Goal: Task Accomplishment & Management: Use online tool/utility

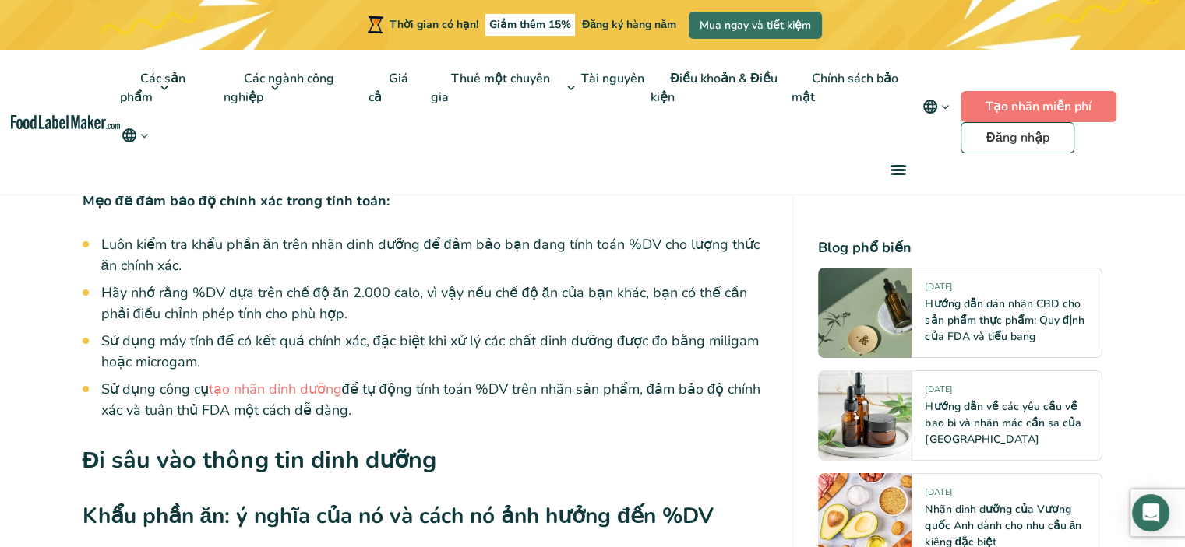
scroll to position [5529, 0]
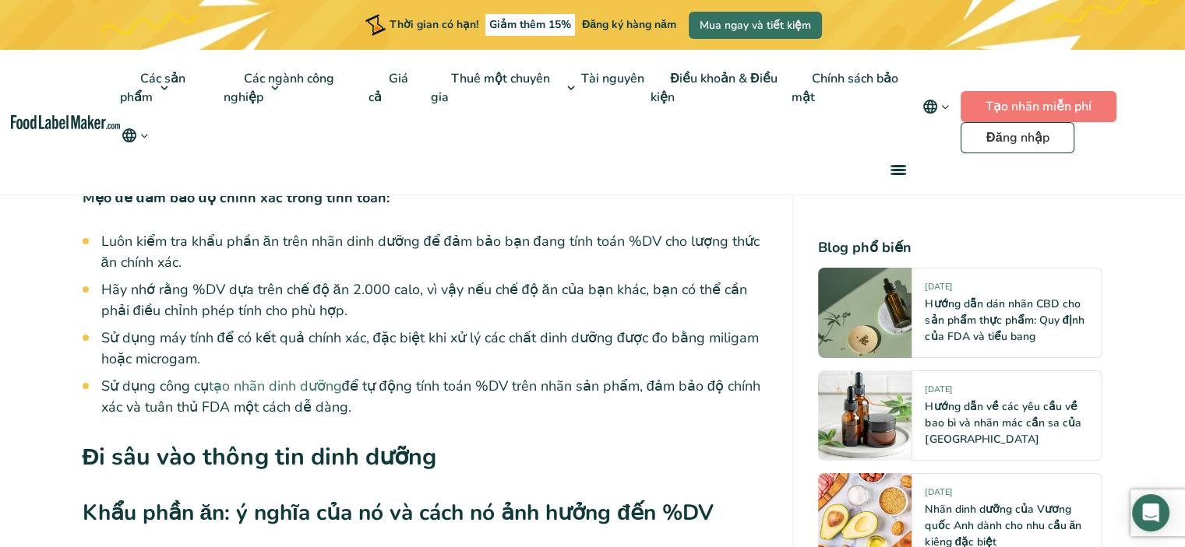
click at [297, 386] on font "tạo nhãn dinh dưỡng" at bounding box center [275, 386] width 133 height 19
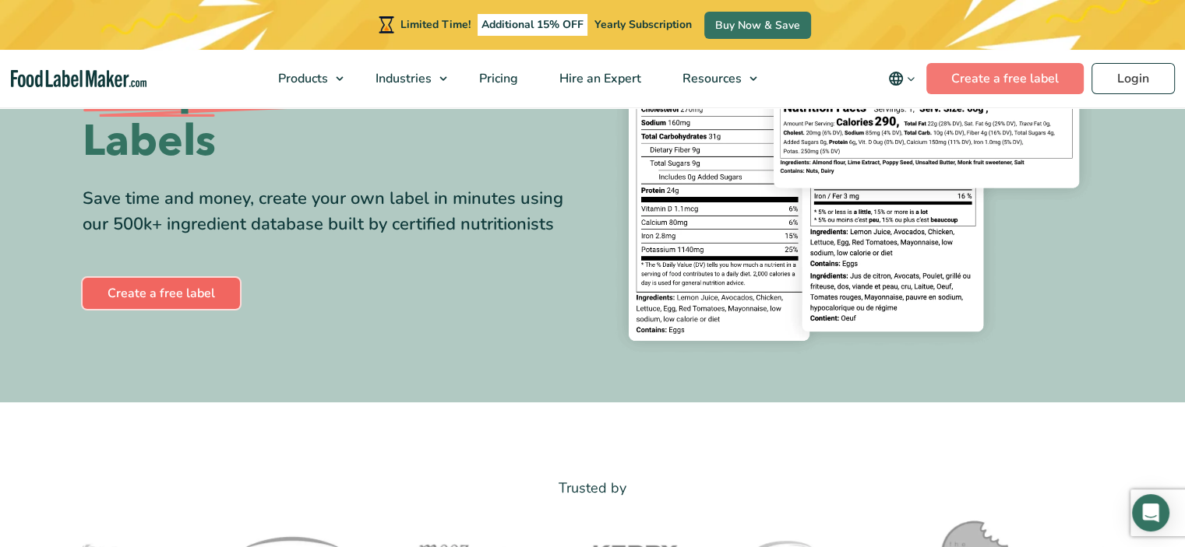
click at [188, 292] on link "Create a free label" at bounding box center [161, 293] width 157 height 31
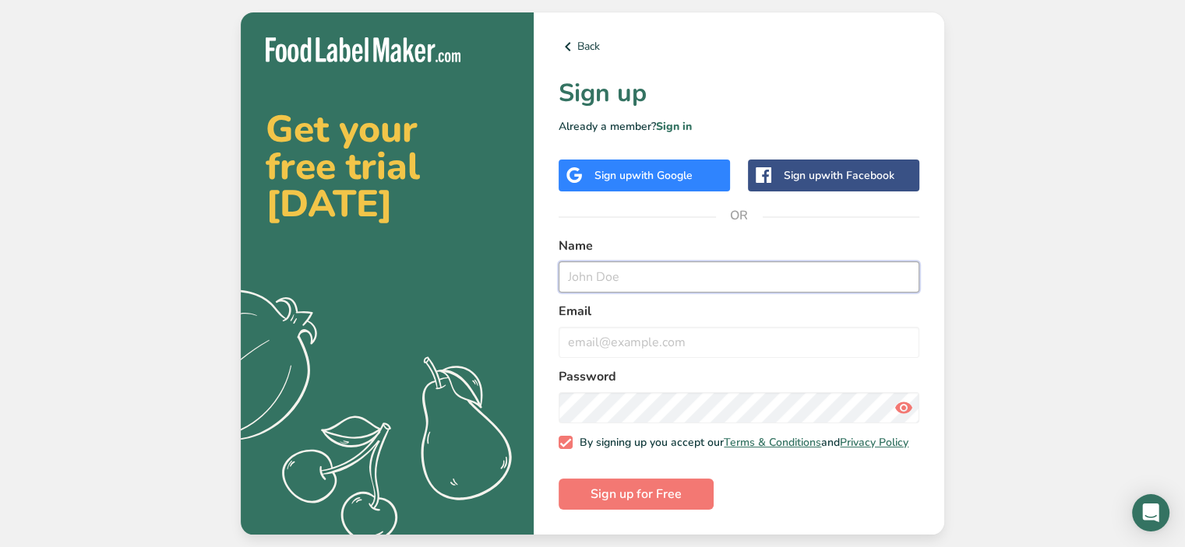
click at [659, 266] on input "text" at bounding box center [738, 277] width 361 height 31
type input "[PERSON_NAME]"
click at [648, 342] on input "email" at bounding box center [738, 342] width 361 height 31
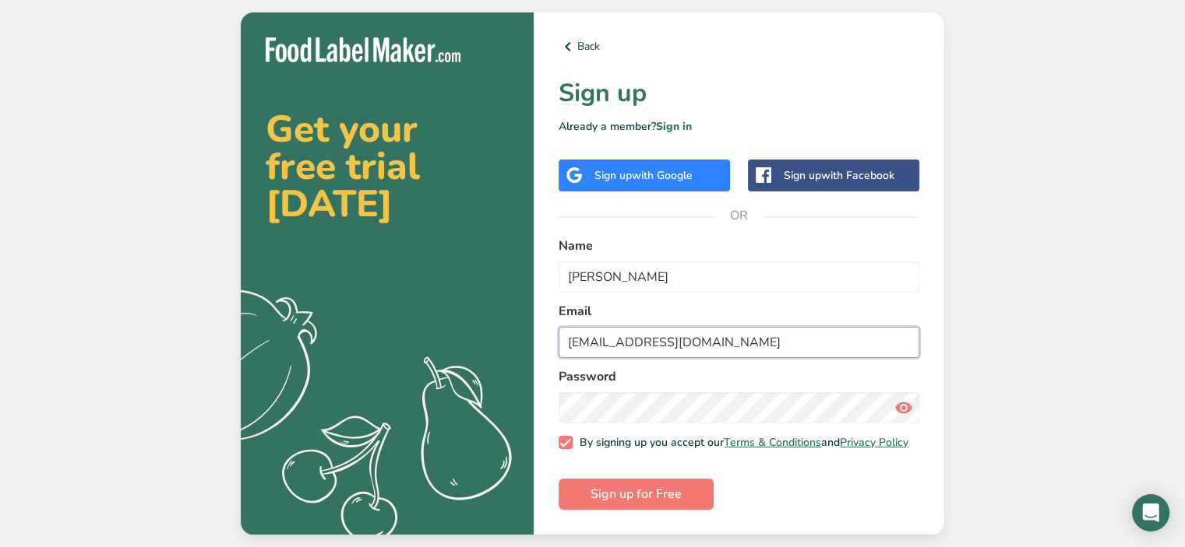
type input "[EMAIL_ADDRESS][DOMAIN_NAME]"
click at [660, 484] on button "Sign up for Free" at bounding box center [635, 494] width 155 height 31
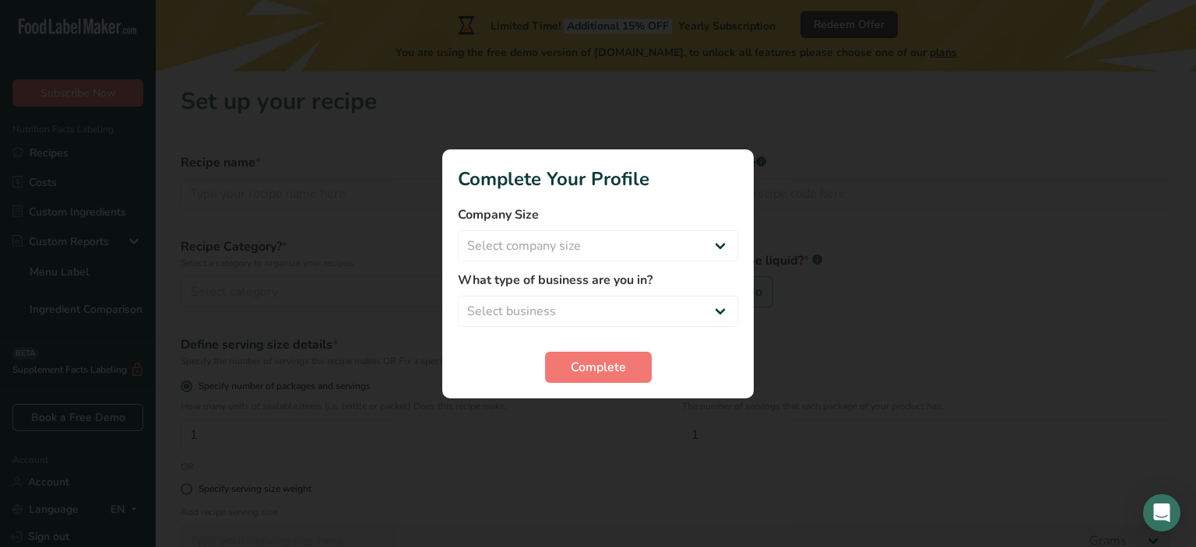
click at [597, 264] on form "Company Size Select company size Fewer than 10 Employees 10 to 50 Employees 51 …" at bounding box center [598, 295] width 280 height 178
click at [602, 250] on select "Select company size Fewer than 10 Employees 10 to 50 Employees 51 to 500 Employ…" at bounding box center [598, 246] width 280 height 31
select select "1"
click at [458, 231] on select "Select company size Fewer than 10 Employees 10 to 50 Employees 51 to 500 Employ…" at bounding box center [598, 246] width 280 height 31
click at [667, 301] on select "Select business Packaged Food Manufacturer Restaurant & Cafe Bakery Meal Plans …" at bounding box center [598, 311] width 280 height 31
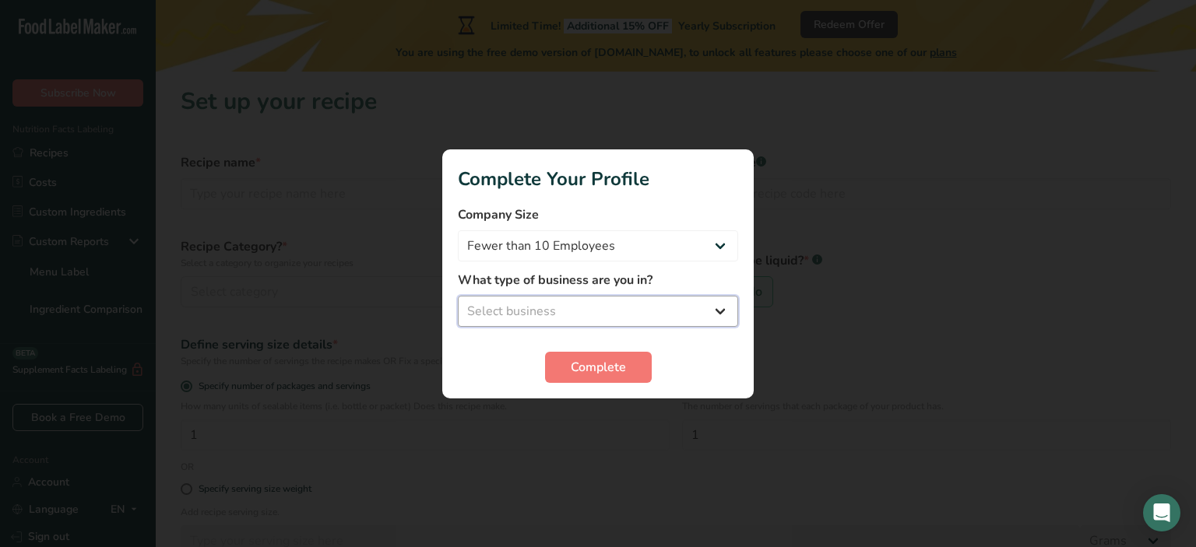
select select "8"
click at [458, 296] on select "Select business Packaged Food Manufacturer Restaurant & Cafe Bakery Meal Plans …" at bounding box center [598, 311] width 280 height 31
click at [593, 364] on span "Complete" at bounding box center [598, 367] width 55 height 19
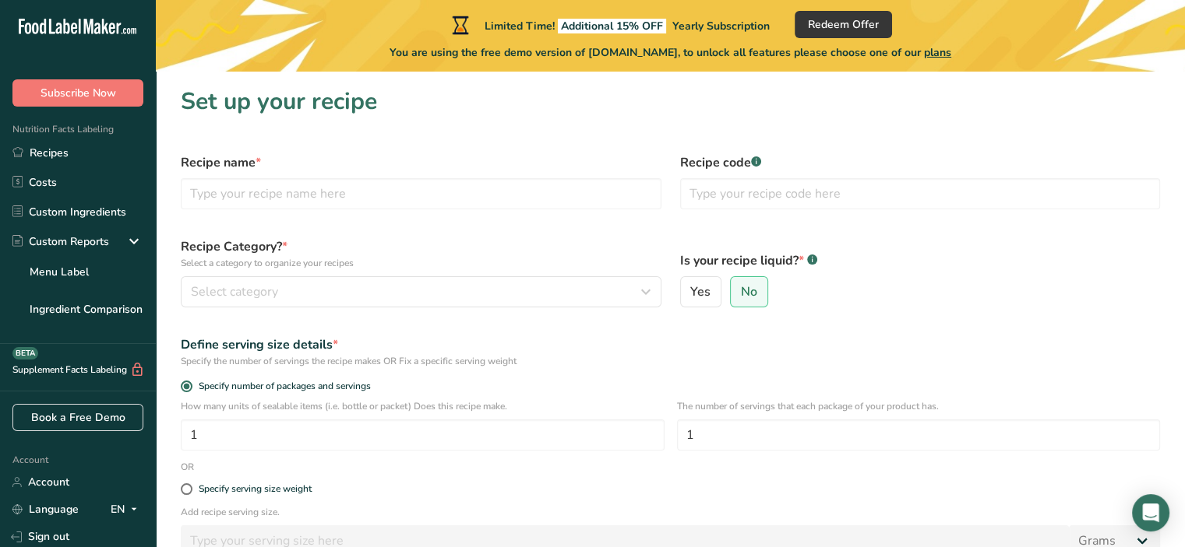
click at [403, 308] on div "Recipe Category? * Select a category to organize your recipes Select category S…" at bounding box center [420, 272] width 499 height 89
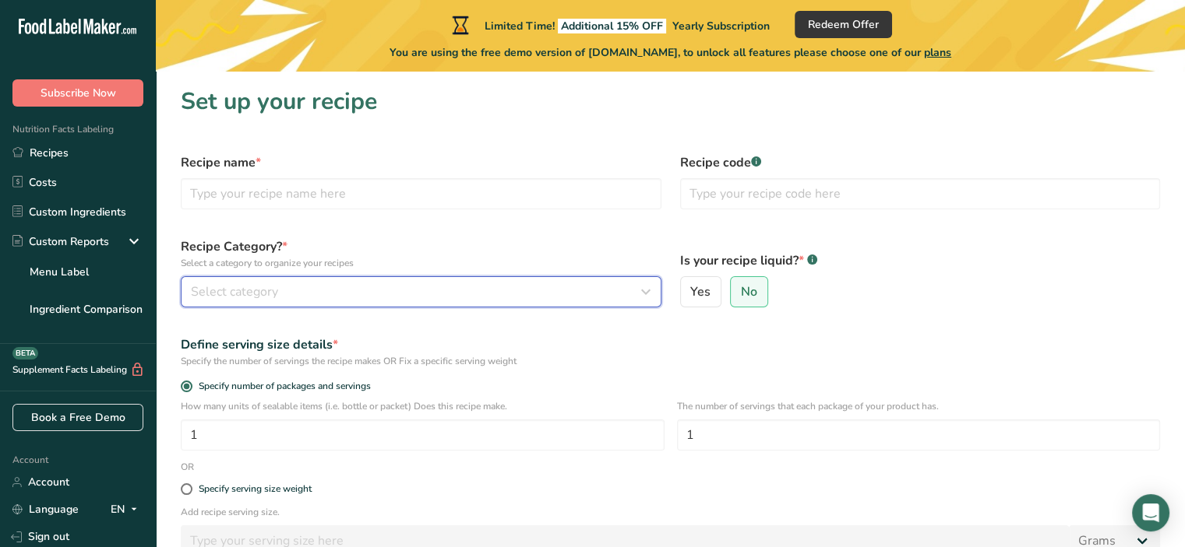
click at [410, 286] on div "Select category" at bounding box center [416, 292] width 451 height 19
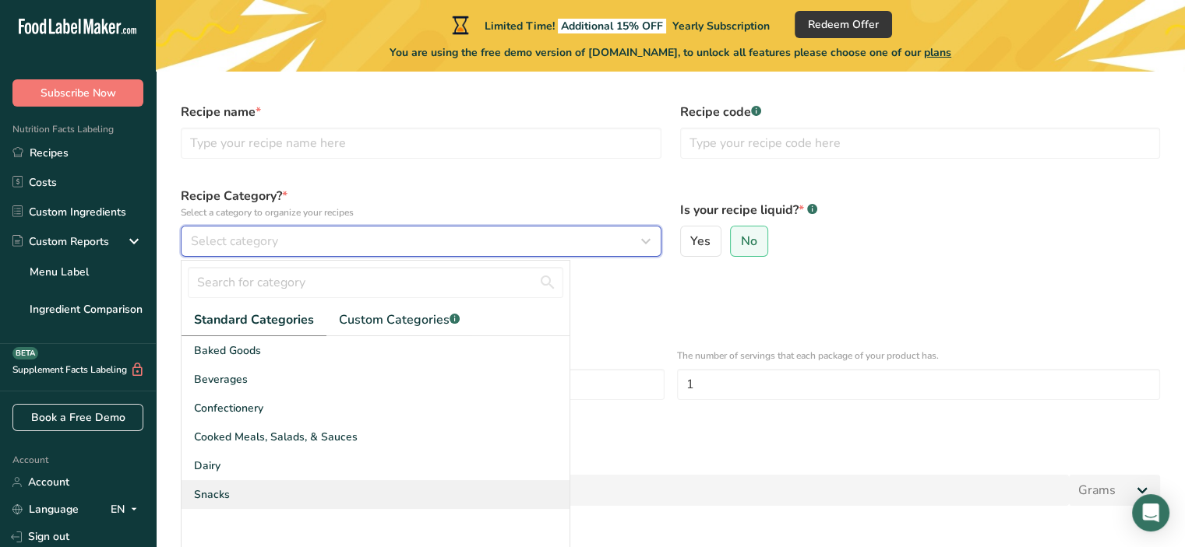
scroll to position [78, 0]
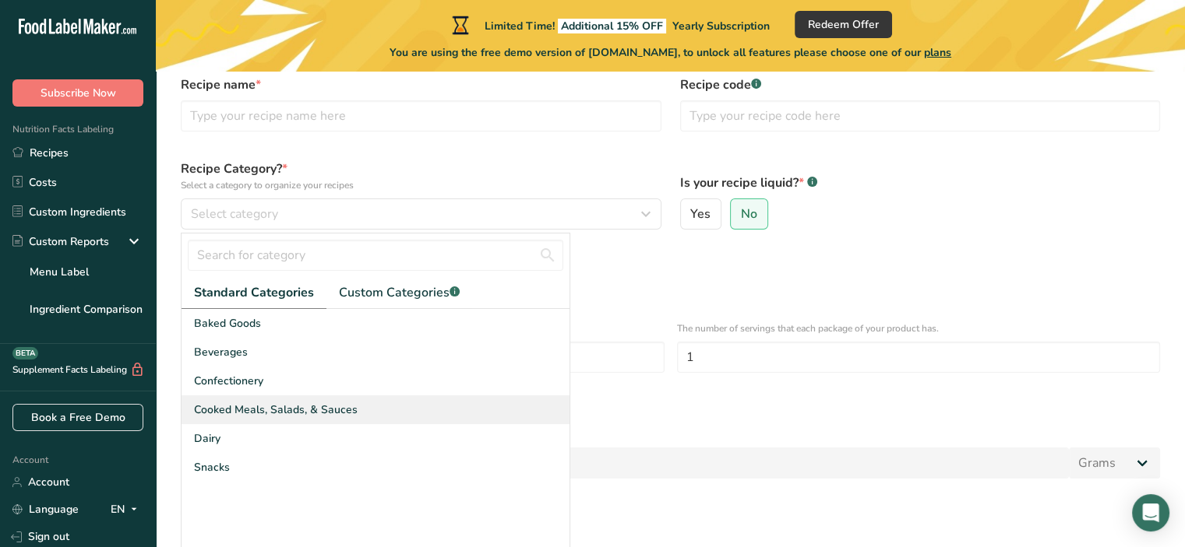
click at [297, 417] on span "Cooked Meals, Salads, & Sauces" at bounding box center [276, 410] width 164 height 16
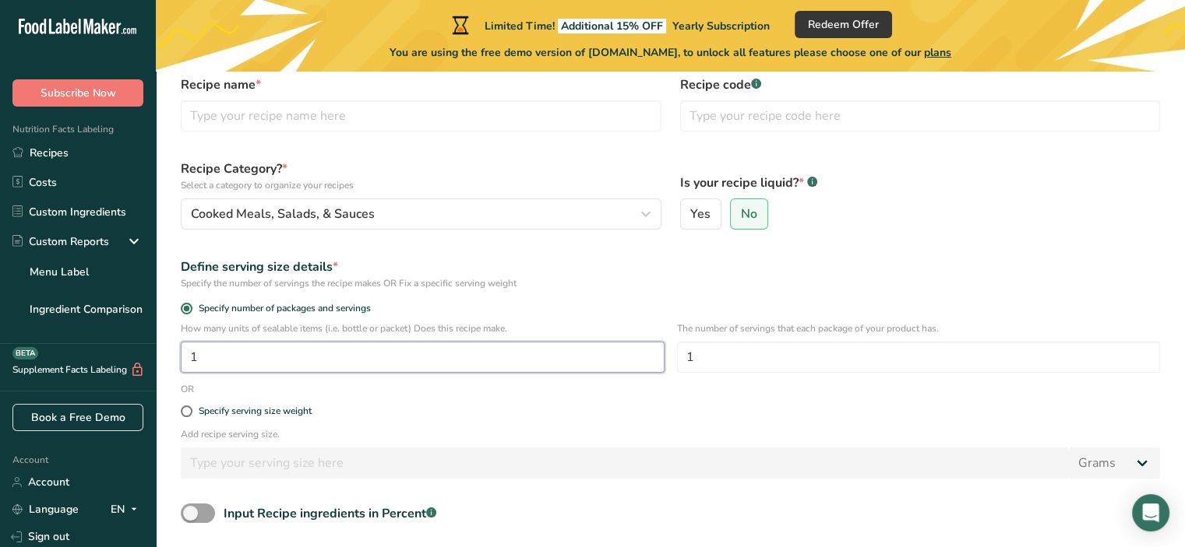
click at [442, 342] on input "1" at bounding box center [423, 357] width 484 height 31
click at [457, 300] on div "Specify number of packages and servings" at bounding box center [670, 311] width 998 height 22
click at [400, 124] on input "text" at bounding box center [421, 115] width 481 height 31
drag, startPoint x: 269, startPoint y: 82, endPoint x: 176, endPoint y: 83, distance: 93.5
click at [176, 83] on div "Recipe name *" at bounding box center [420, 103] width 499 height 75
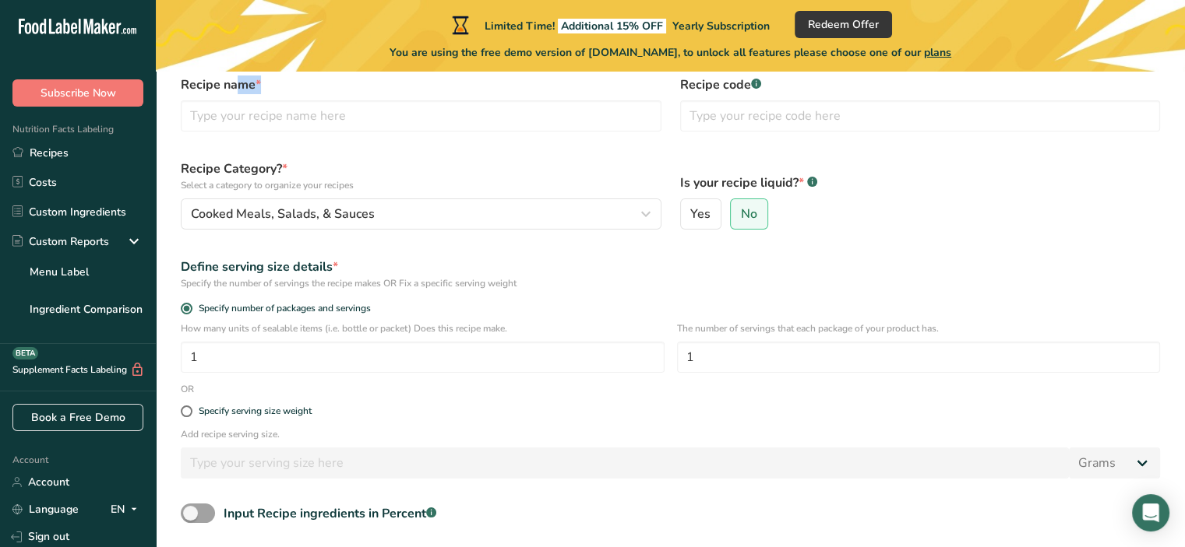
copy label "Recipe name *"
click at [490, 120] on input "text" at bounding box center [421, 115] width 481 height 31
paste input "squid with satay sauce"
click at [251, 117] on input "Squidsquid with satay sauce" at bounding box center [421, 115] width 481 height 31
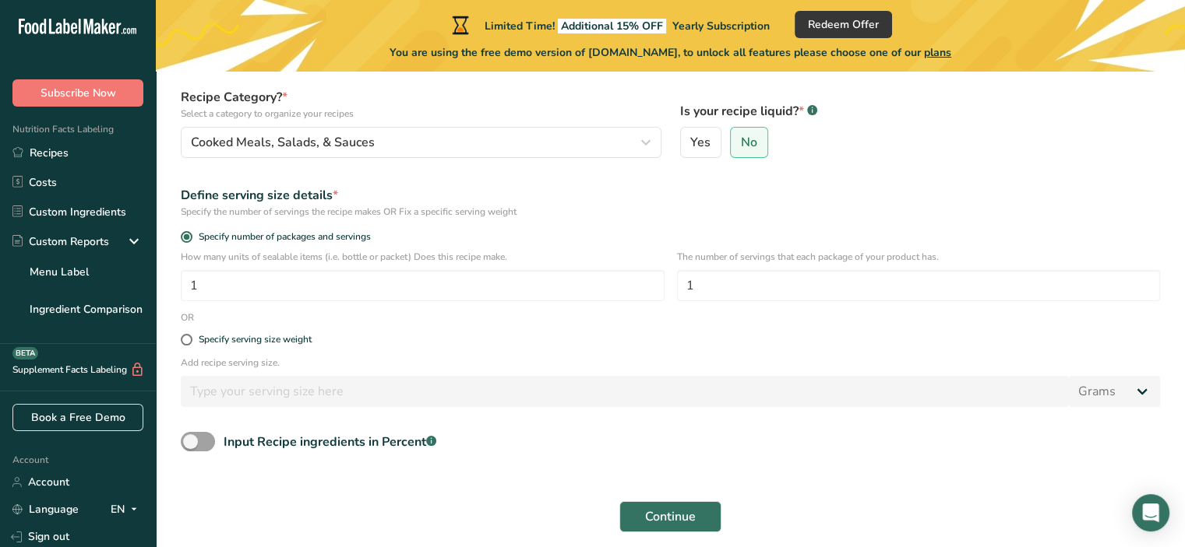
scroll to position [209, 0]
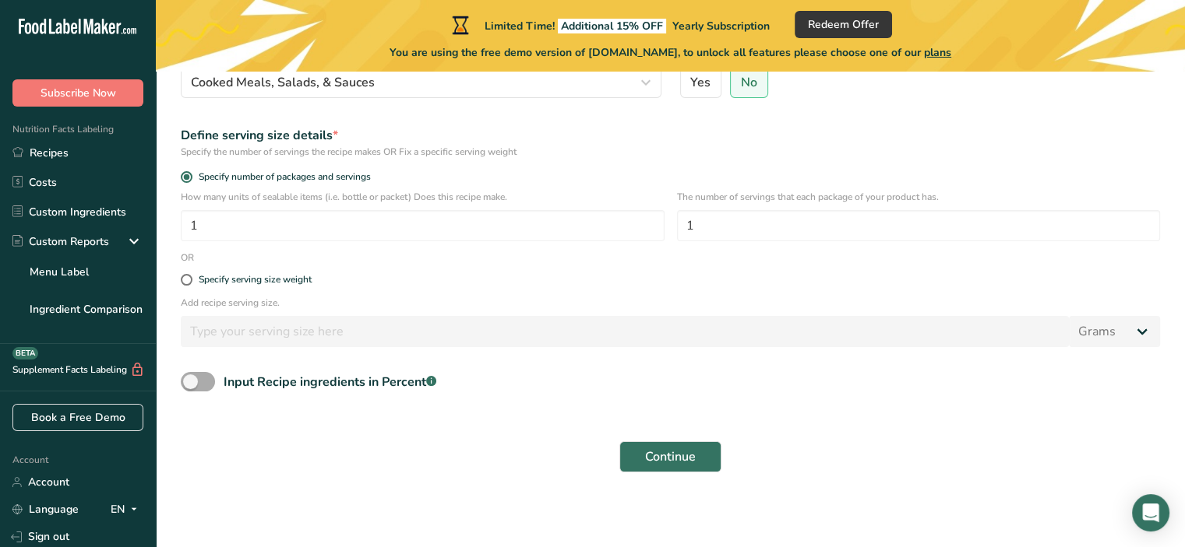
type input "Squid with satay sauce"
click at [293, 385] on div "Input Recipe ingredients in Percent .a-a{fill:#347362;}.b-a{fill:#fff;}" at bounding box center [330, 382] width 213 height 19
click at [191, 385] on input "Input Recipe ingredients in Percent .a-a{fill:#347362;}.b-a{fill:#fff;}" at bounding box center [186, 382] width 10 height 10
checkbox input "true"
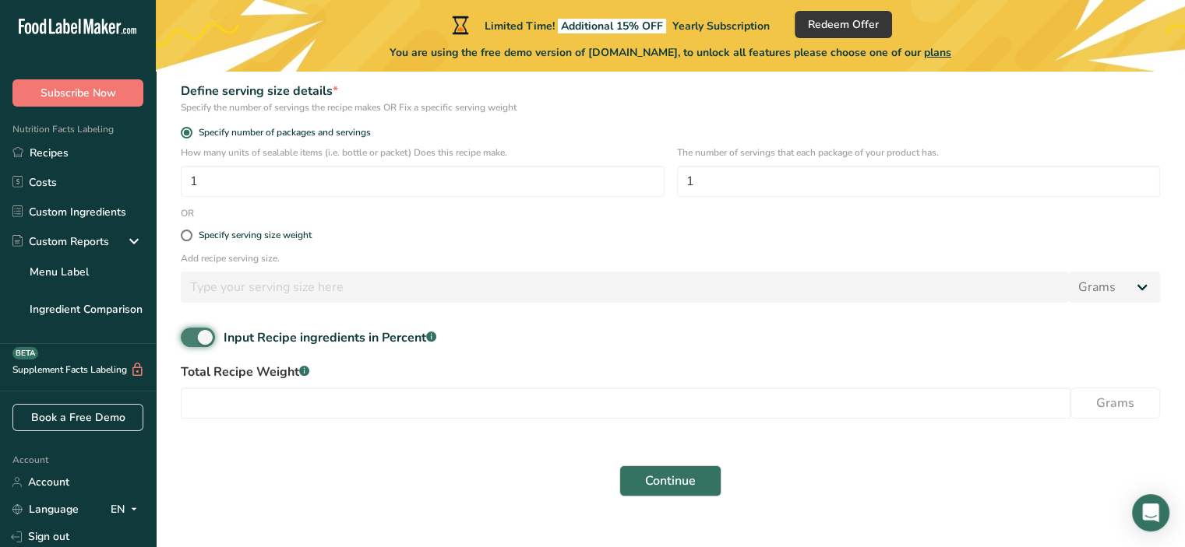
scroll to position [278, 0]
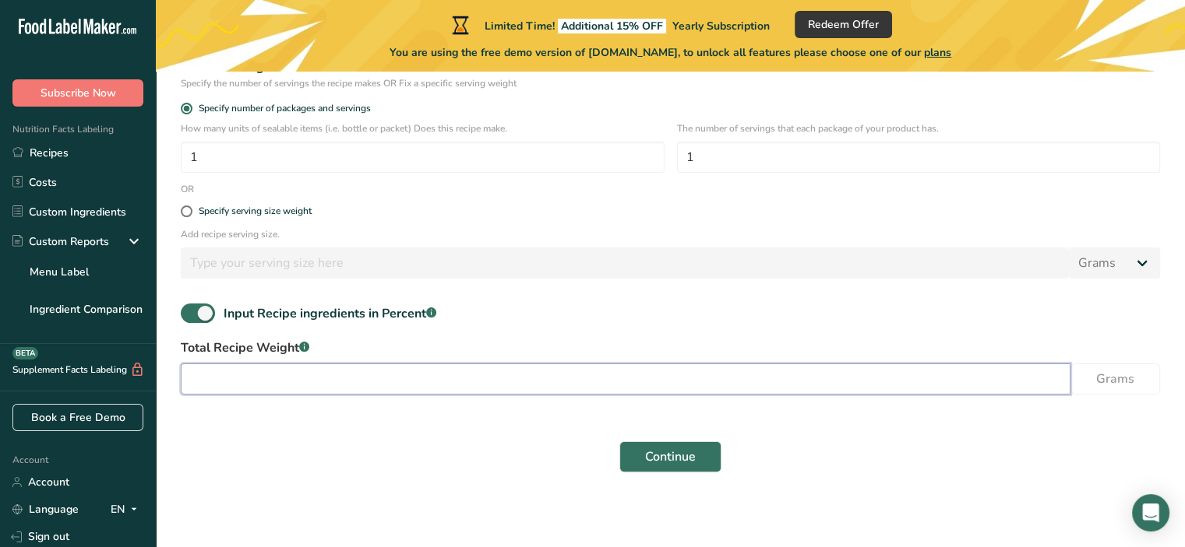
click at [305, 368] on input "number" at bounding box center [625, 379] width 889 height 31
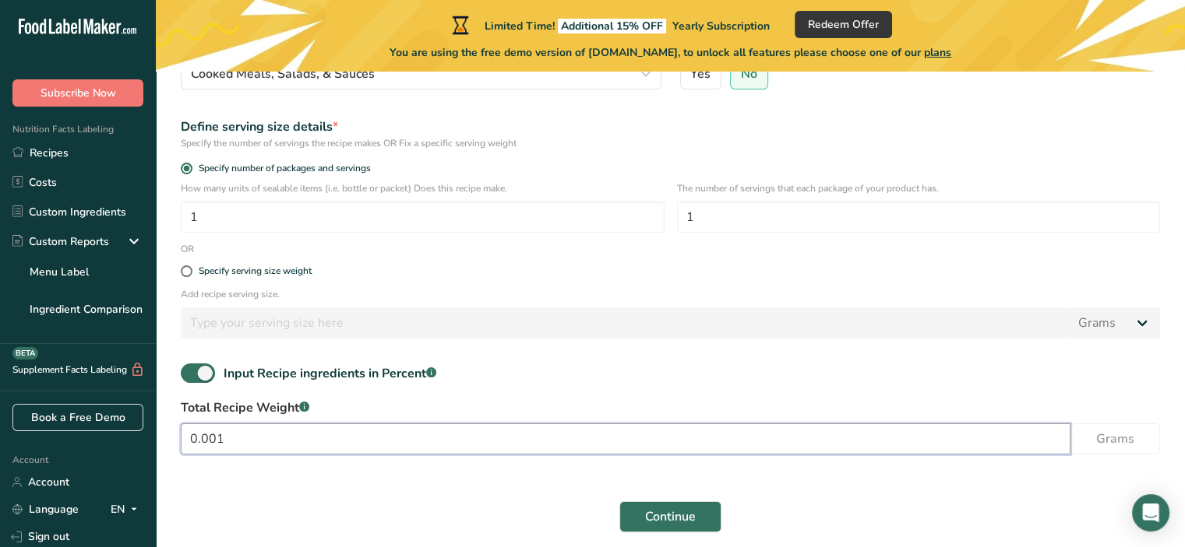
scroll to position [200, 0]
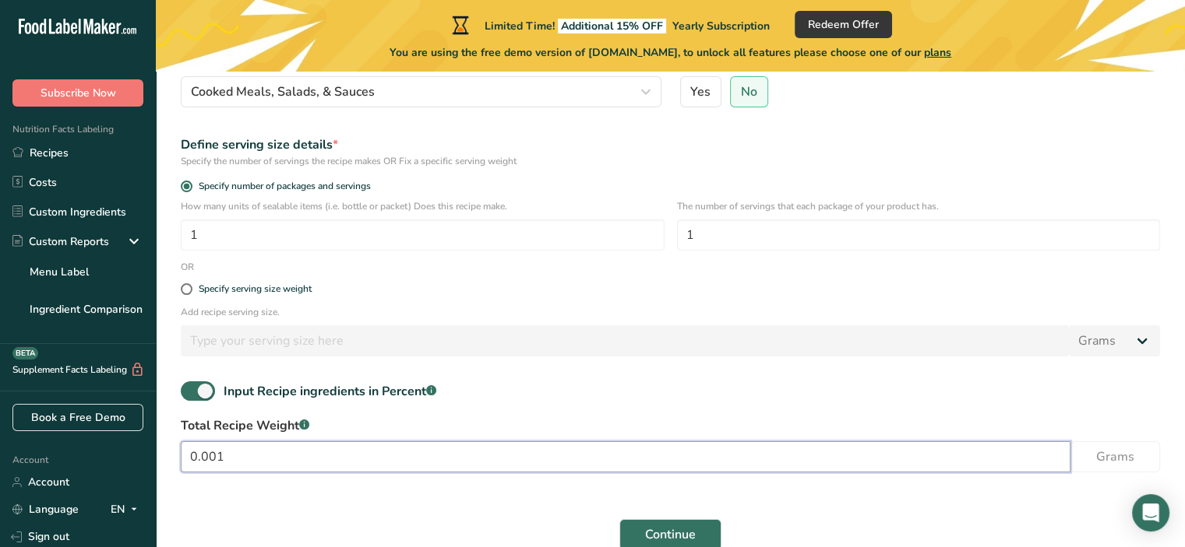
type input "0"
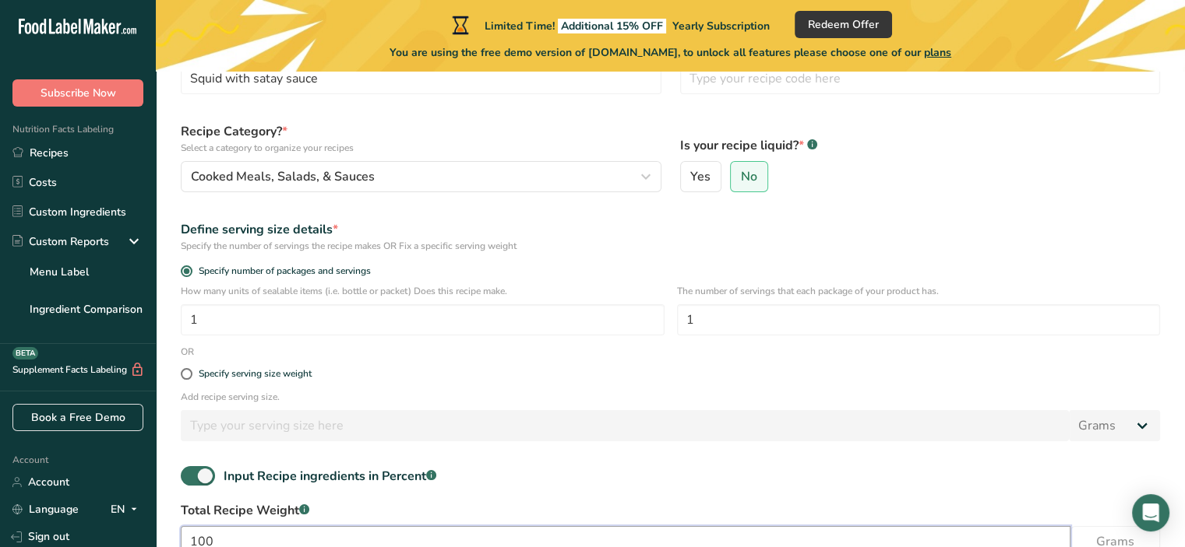
scroll to position [0, 0]
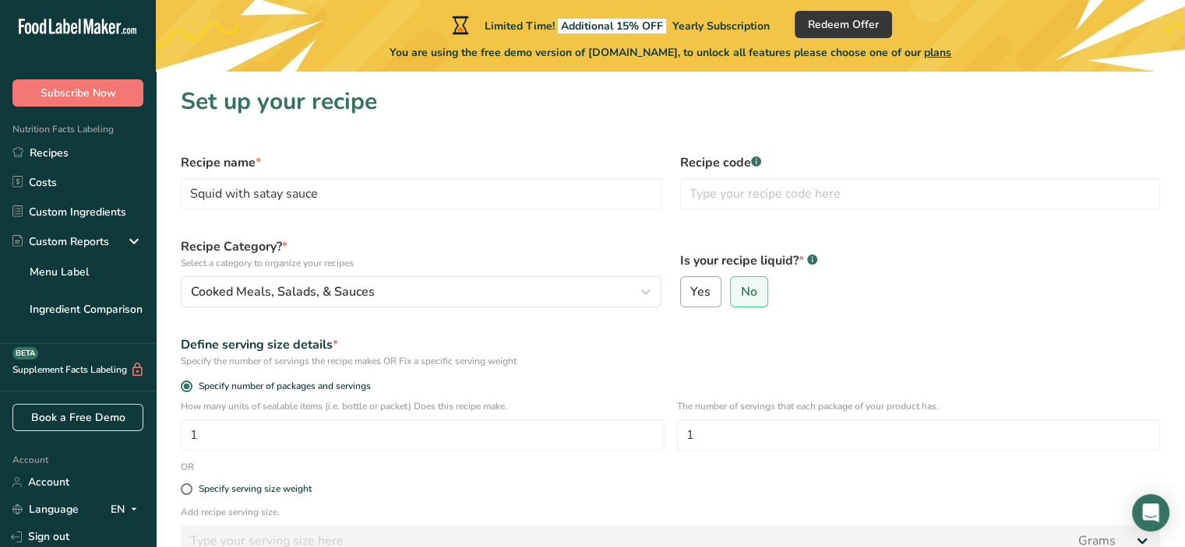
type input "100"
click at [698, 301] on label "Yes" at bounding box center [701, 291] width 42 height 31
click at [691, 297] on input "Yes" at bounding box center [686, 292] width 10 height 10
radio input "true"
radio input "false"
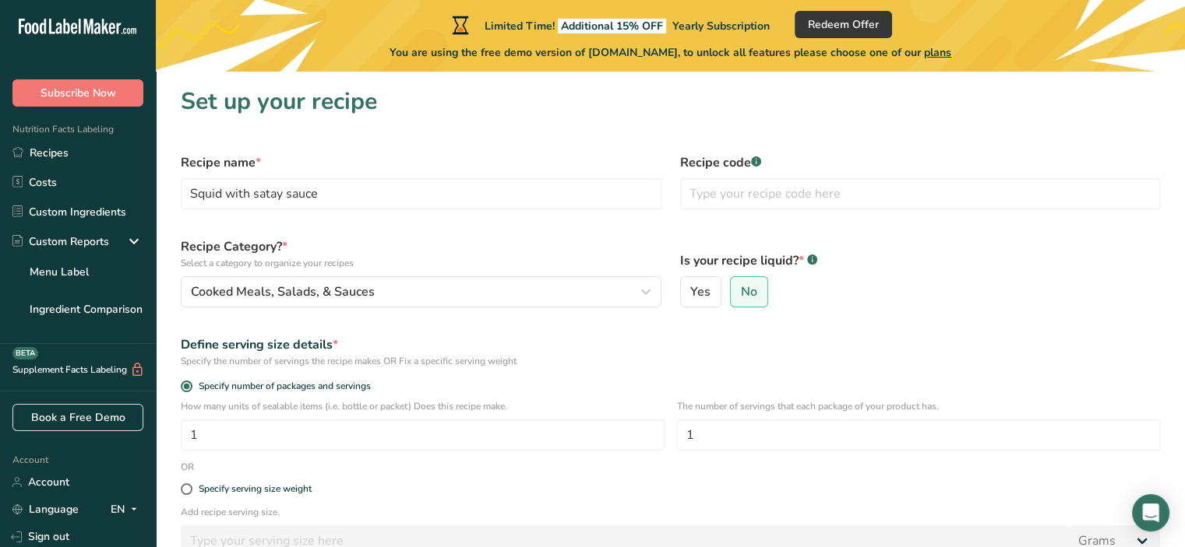
select select "22"
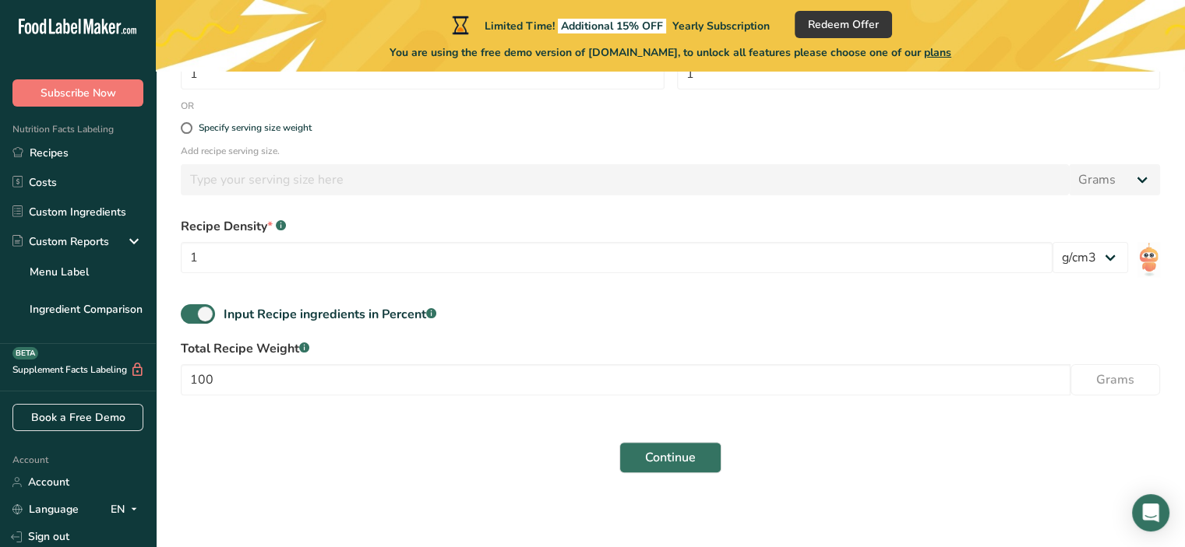
scroll to position [362, 0]
click at [653, 455] on span "Continue" at bounding box center [670, 457] width 51 height 19
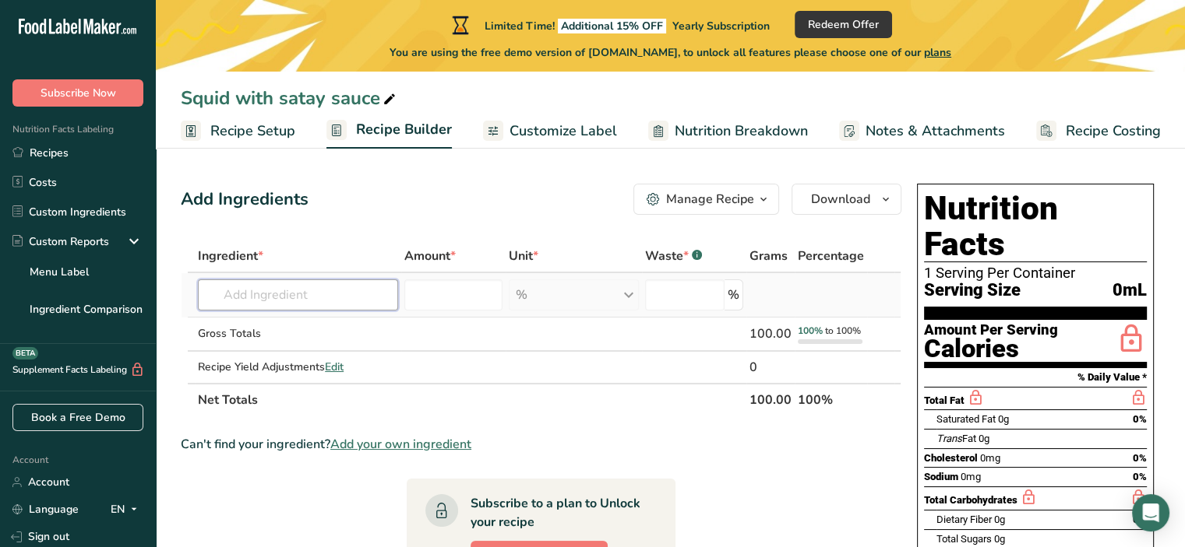
click at [299, 285] on input "text" at bounding box center [298, 295] width 200 height 31
click at [586, 301] on div "% Weight Units g kg mg See more Volume Units l Volume units require a density c…" at bounding box center [574, 295] width 130 height 31
click at [312, 298] on input "text" at bounding box center [298, 295] width 200 height 31
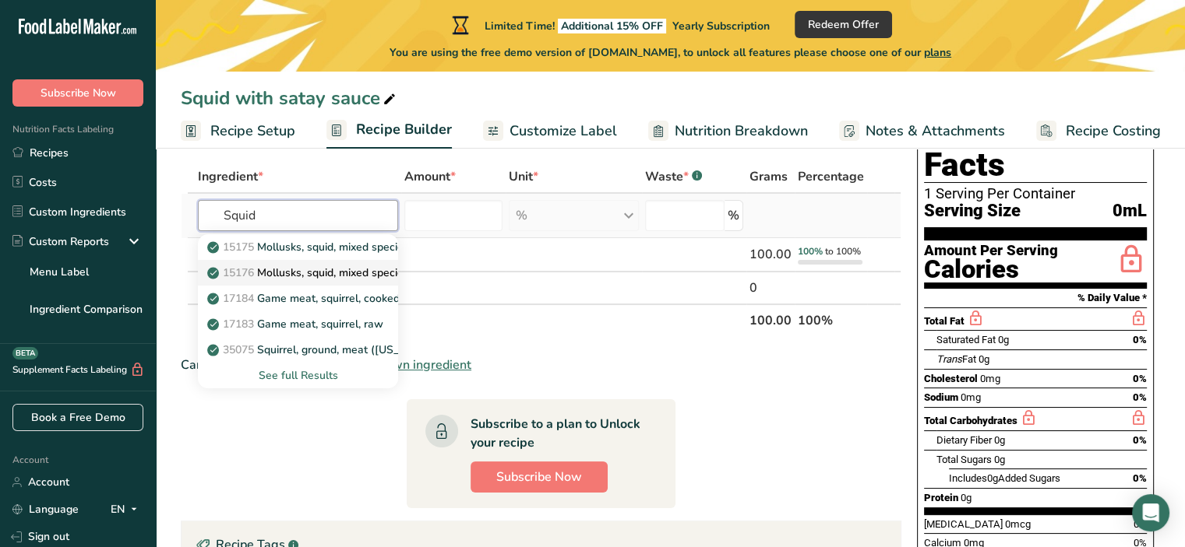
scroll to position [156, 0]
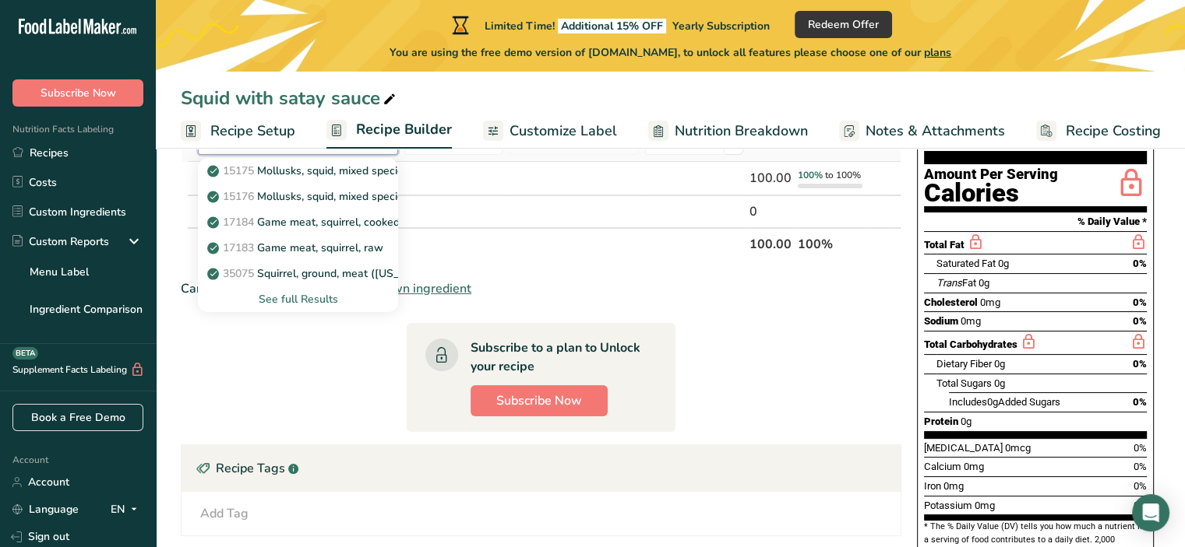
type input "Squid"
click at [310, 298] on div "See full Results" at bounding box center [297, 299] width 175 height 16
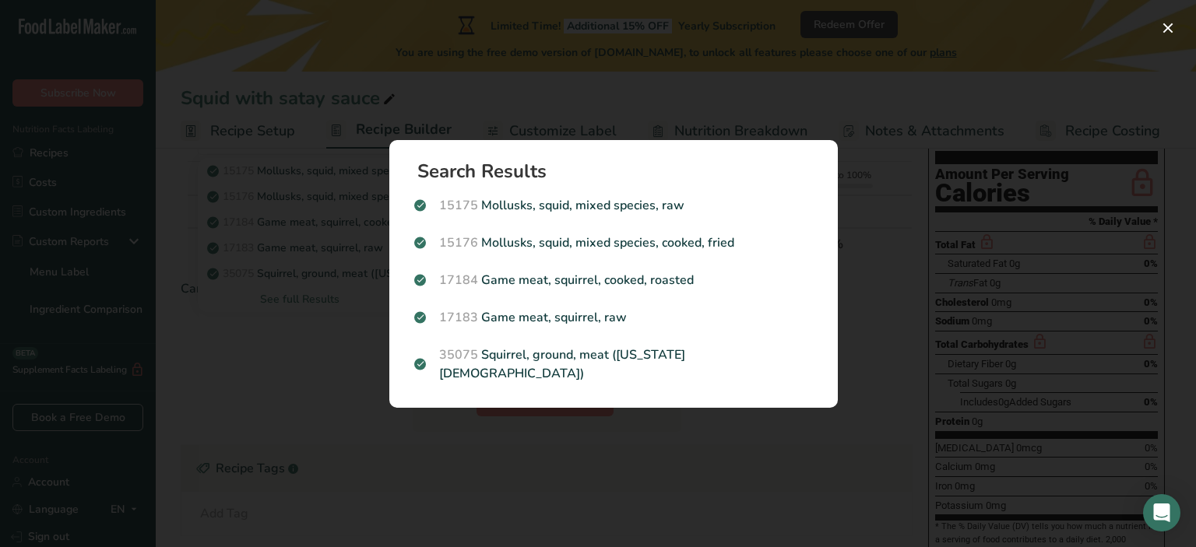
click at [720, 440] on div "Search results modal" at bounding box center [598, 273] width 1196 height 547
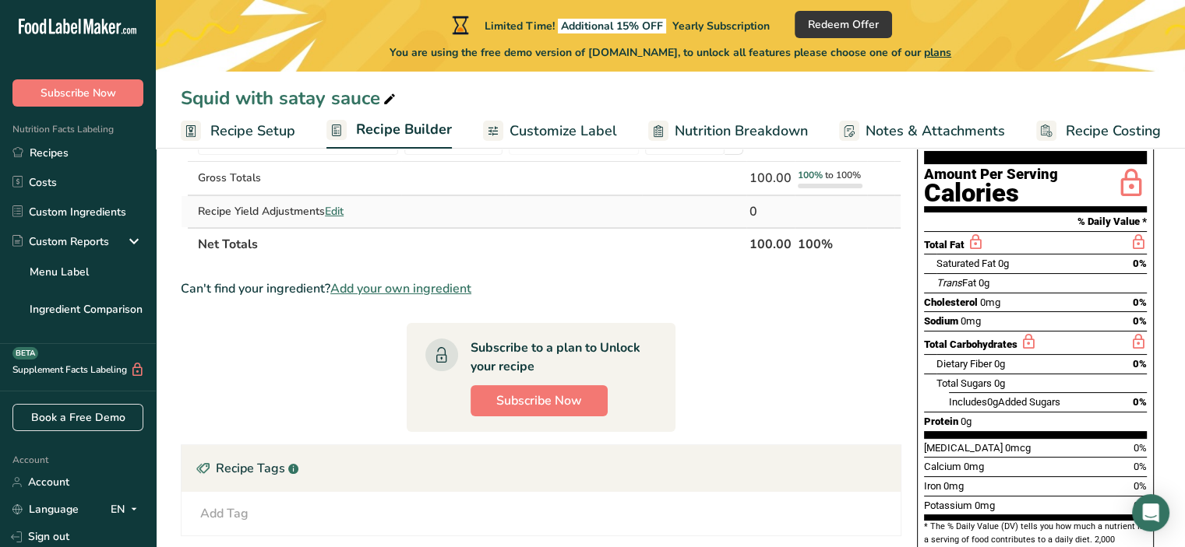
scroll to position [0, 0]
